Goal: Task Accomplishment & Management: Use online tool/utility

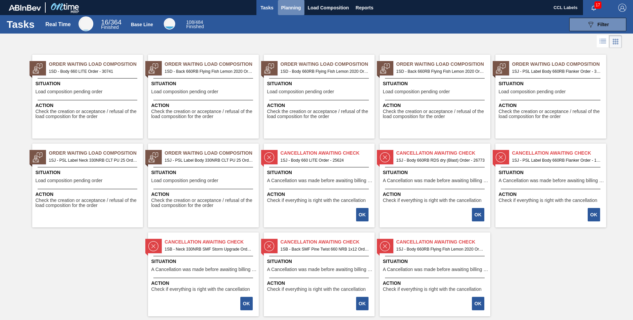
click at [289, 4] on span "Planning" at bounding box center [291, 8] width 20 height 8
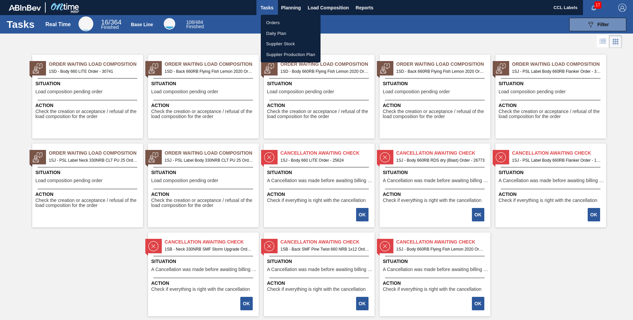
click at [271, 24] on li "Orders" at bounding box center [291, 22] width 60 height 11
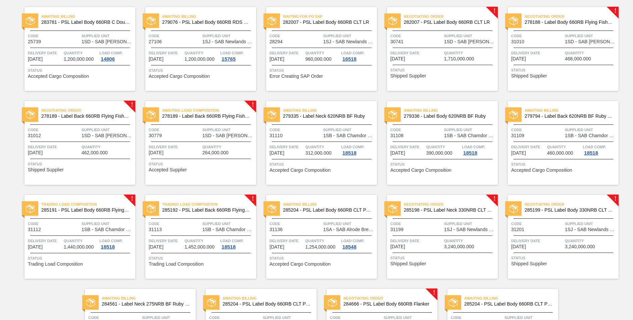
scroll to position [130, 0]
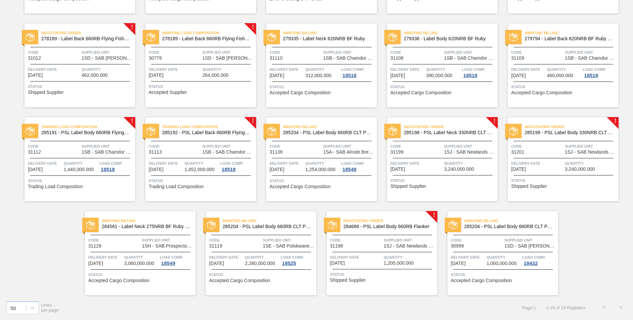
click at [402, 228] on span "284666 - PSL Label Body 660RB Flanker" at bounding box center [387, 226] width 89 height 5
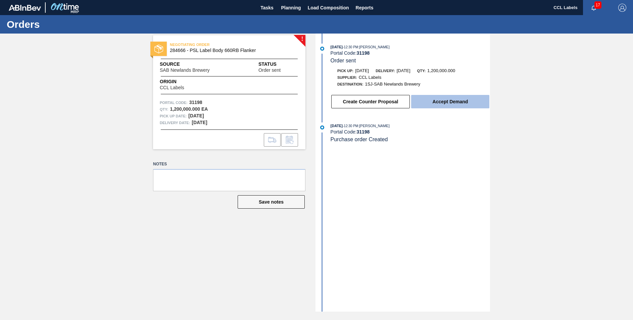
click at [449, 99] on button "Accept Demand" at bounding box center [450, 101] width 78 height 13
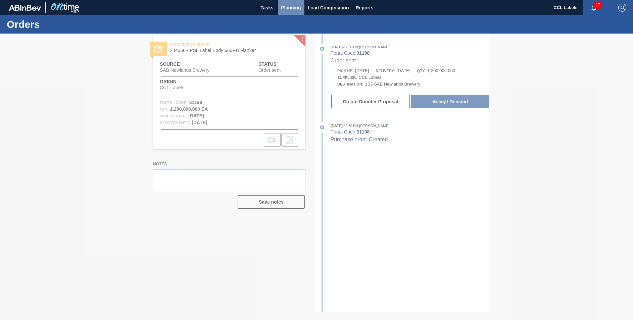
click at [290, 7] on span "Planning" at bounding box center [291, 8] width 20 height 8
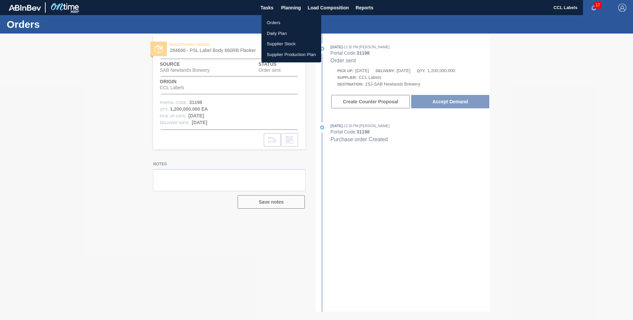
drag, startPoint x: 275, startPoint y: 23, endPoint x: 406, endPoint y: 136, distance: 172.5
click at [275, 23] on li "Orders" at bounding box center [291, 22] width 60 height 11
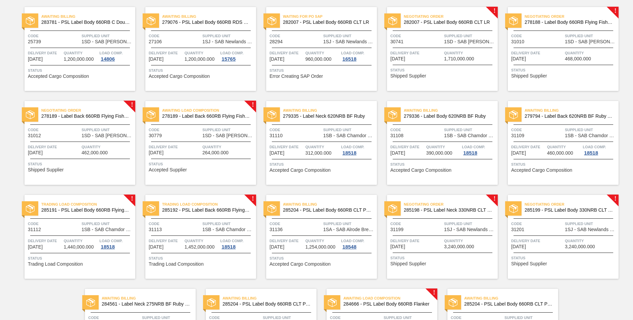
scroll to position [130, 0]
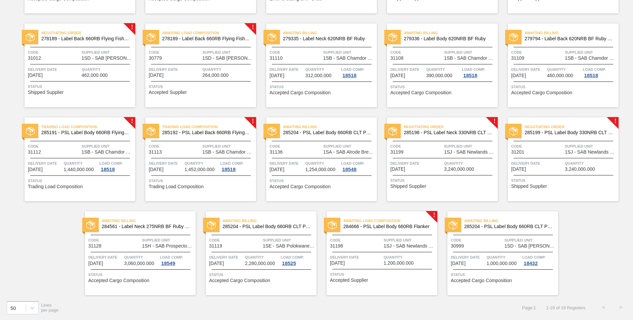
click at [447, 131] on span "285198 - PSL Label Neck 330NRB CLT PU 25" at bounding box center [448, 132] width 89 height 5
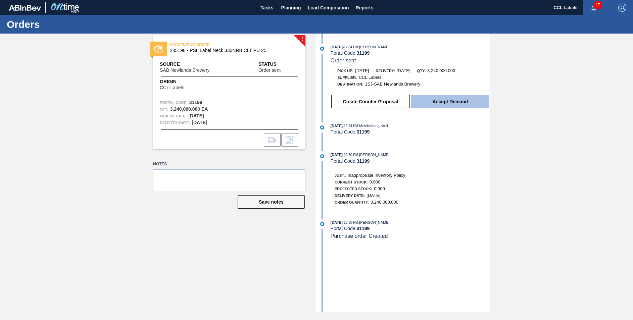
click at [431, 103] on button "Accept Demand" at bounding box center [450, 101] width 78 height 13
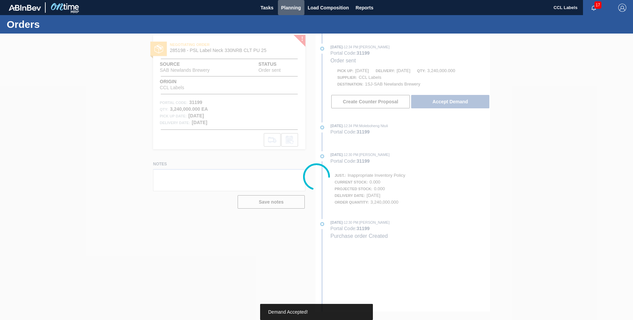
drag, startPoint x: 292, startPoint y: 8, endPoint x: 282, endPoint y: 16, distance: 13.6
click at [292, 8] on span "Planning" at bounding box center [291, 8] width 20 height 8
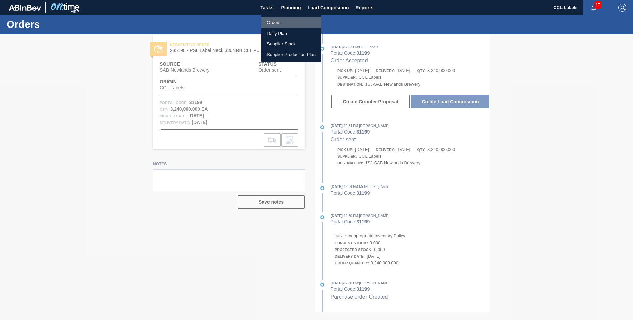
drag, startPoint x: 275, startPoint y: 19, endPoint x: 306, endPoint y: 43, distance: 39.3
click at [275, 20] on li "Orders" at bounding box center [291, 22] width 60 height 11
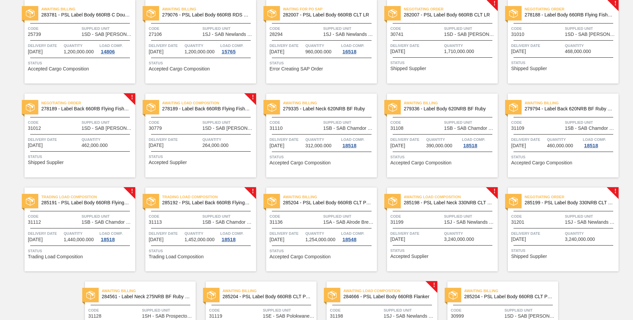
scroll to position [130, 0]
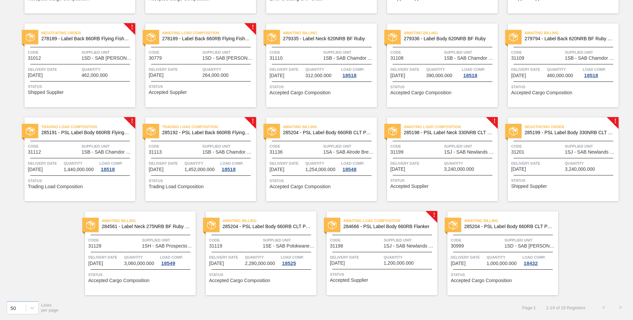
click at [559, 134] on span "285199 - PSL Label Body 330NRB CLT PU 25" at bounding box center [569, 132] width 89 height 5
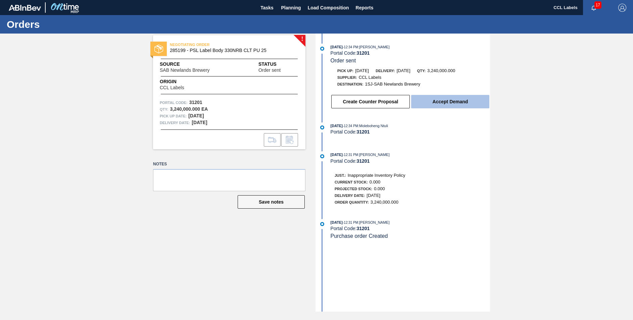
click at [448, 102] on button "Accept Demand" at bounding box center [450, 101] width 78 height 13
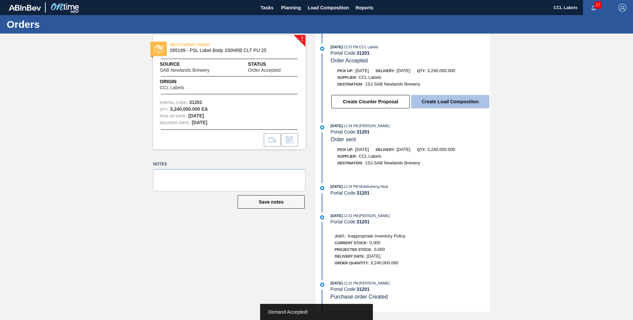
click at [449, 105] on button "Create Load Composition" at bounding box center [450, 101] width 78 height 13
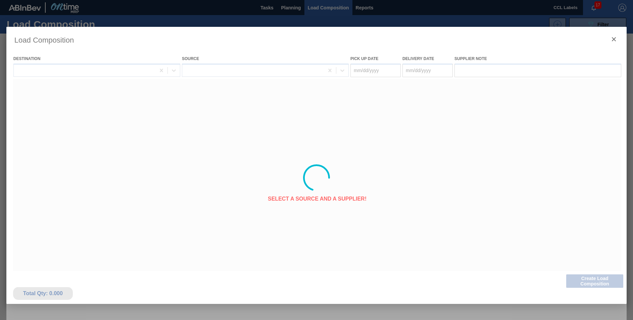
type Date "[DATE]"
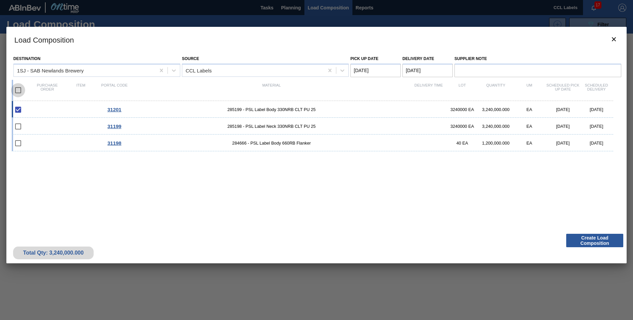
drag, startPoint x: 16, startPoint y: 91, endPoint x: 20, endPoint y: 96, distance: 6.8
click at [16, 92] on input "checkbox" at bounding box center [18, 90] width 14 height 14
checkbox input "true"
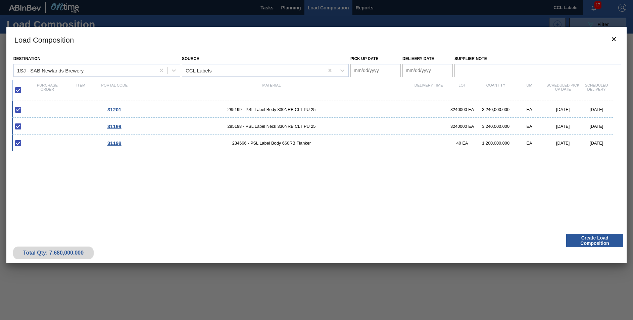
drag, startPoint x: 407, startPoint y: 71, endPoint x: 414, endPoint y: 73, distance: 7.7
click at [408, 72] on Date "Delivery Date" at bounding box center [427, 70] width 50 height 13
click at [408, 70] on Date "Delivery Date" at bounding box center [427, 70] width 50 height 13
type Date "010"
drag, startPoint x: 375, startPoint y: 71, endPoint x: 394, endPoint y: 71, distance: 19.8
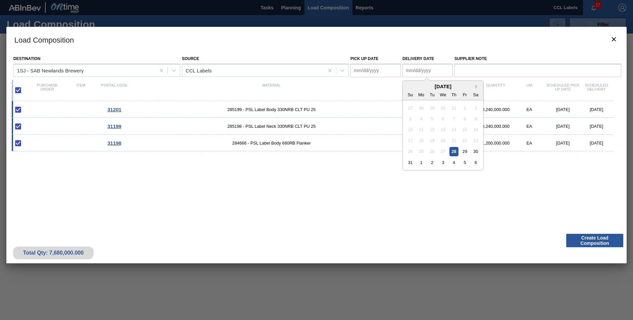
click at [375, 71] on Date "Pick up Date" at bounding box center [375, 70] width 50 height 13
click at [424, 70] on Date "Delivery Date" at bounding box center [427, 70] width 50 height 13
drag, startPoint x: 362, startPoint y: 223, endPoint x: 370, endPoint y: 214, distance: 12.6
click at [362, 223] on div "Destination 1SJ - SAB Newlands Brewery Source CCL Labels Pick up Date Delivery …" at bounding box center [316, 141] width 620 height 178
click at [421, 72] on Date "Delivery Date" at bounding box center [427, 70] width 50 height 13
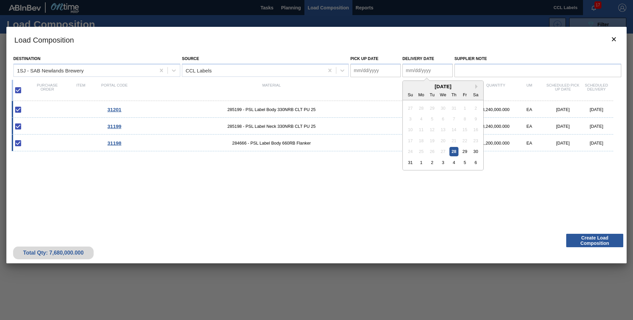
click at [409, 72] on Date "Delivery Date" at bounding box center [427, 70] width 50 height 13
click at [450, 70] on Date "01/01/9012" at bounding box center [427, 70] width 50 height 13
drag, startPoint x: 437, startPoint y: 71, endPoint x: 420, endPoint y: 71, distance: 16.4
click at [420, 71] on Date "01/01/9012" at bounding box center [427, 70] width 50 height 13
click at [404, 72] on Date "01/01/9012" at bounding box center [427, 70] width 50 height 13
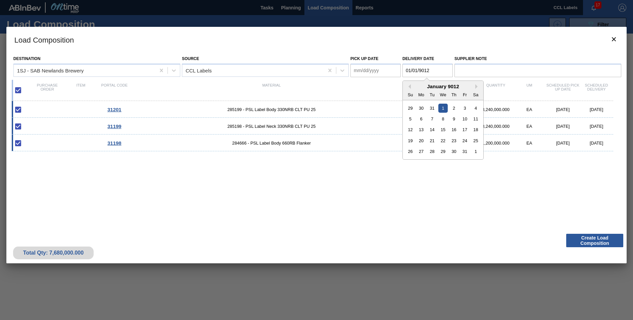
drag, startPoint x: 433, startPoint y: 70, endPoint x: 417, endPoint y: 70, distance: 16.1
click at [417, 70] on Date "01/01/9012" at bounding box center [427, 70] width 50 height 13
click at [417, 70] on Date "01/012025" at bounding box center [427, 70] width 50 height 13
click at [410, 70] on Date "[DATE]" at bounding box center [427, 70] width 50 height 13
type Date "[DATE]"
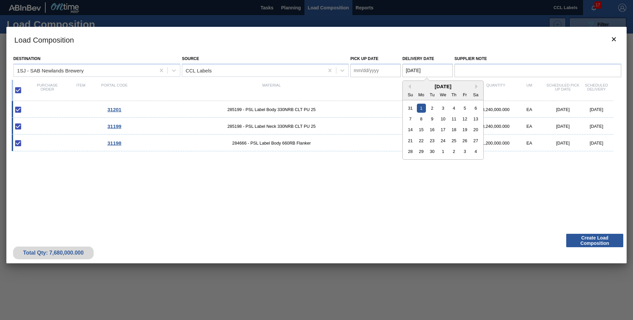
click at [419, 110] on div "1" at bounding box center [421, 107] width 9 height 9
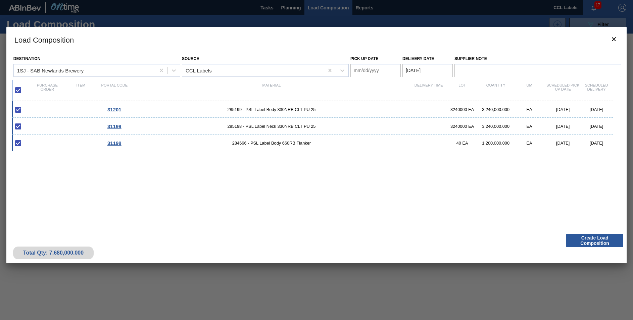
click at [357, 70] on Date "Pick up Date" at bounding box center [375, 70] width 50 height 13
drag, startPoint x: 414, startPoint y: 151, endPoint x: 453, endPoint y: 174, distance: 45.1
click at [414, 152] on div "29" at bounding box center [412, 151] width 9 height 9
type Date "[DATE]"
click at [472, 185] on div "31201 285199 - PSL Label Body 330NRB CLT PU 25 3240000 EA 3,240,000.000 EA [DAT…" at bounding box center [315, 162] width 607 height 122
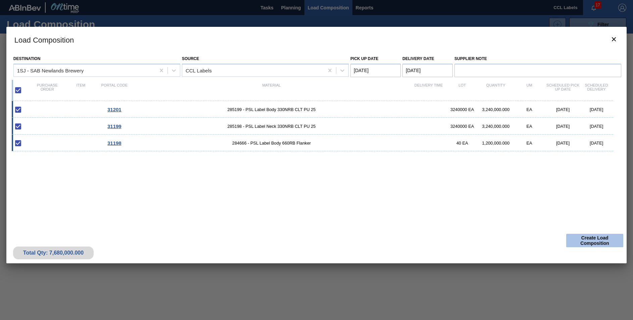
click at [585, 245] on button "Create Load Composition" at bounding box center [594, 240] width 57 height 13
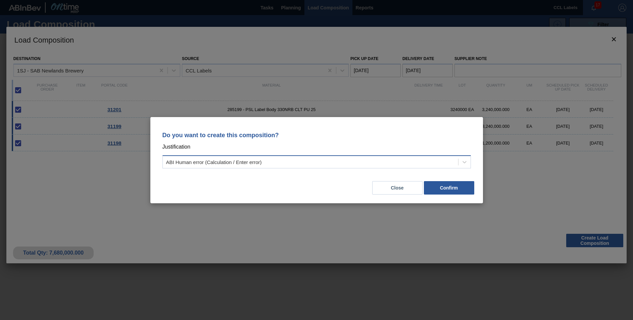
click at [304, 167] on div "ABI Human error (Calculation / Enter error)" at bounding box center [316, 161] width 308 height 13
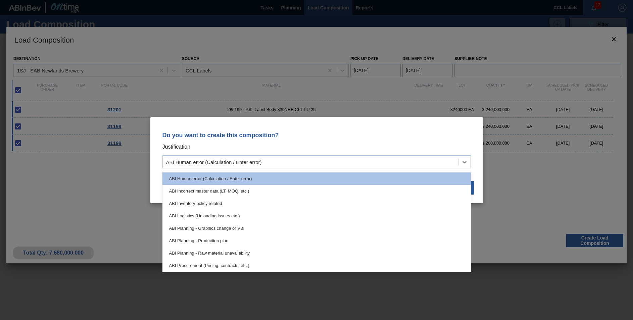
drag, startPoint x: 211, startPoint y: 241, endPoint x: 261, endPoint y: 249, distance: 50.3
click at [212, 241] on div "ABI Planning - Production plan" at bounding box center [316, 241] width 308 height 12
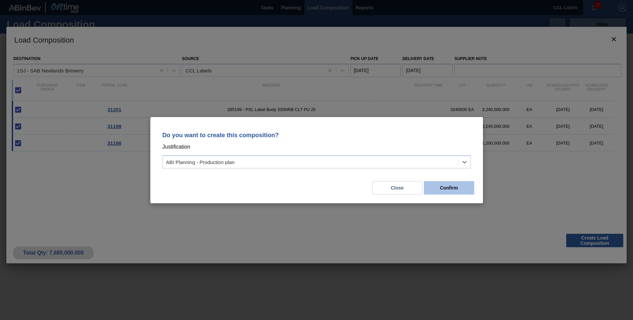
click at [457, 190] on button "Confirm" at bounding box center [449, 187] width 50 height 13
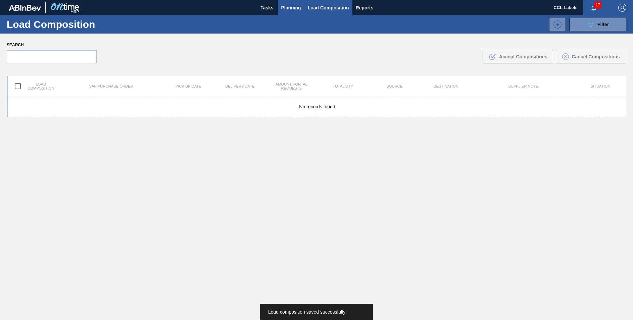
click at [292, 10] on span "Planning" at bounding box center [291, 8] width 20 height 8
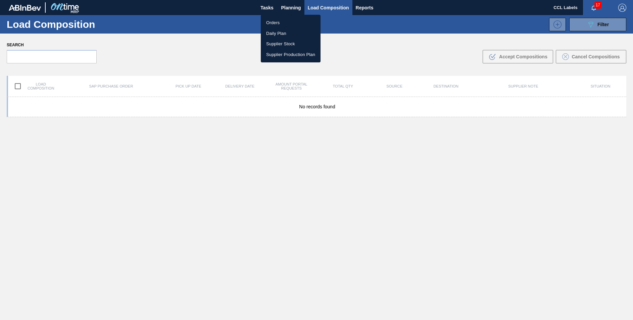
drag, startPoint x: 275, startPoint y: 23, endPoint x: 288, endPoint y: 52, distance: 31.4
click at [275, 23] on li "Orders" at bounding box center [291, 22] width 60 height 11
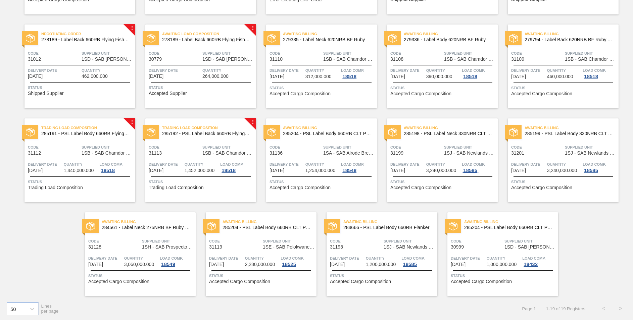
scroll to position [130, 0]
